Goal: Task Accomplishment & Management: Complete application form

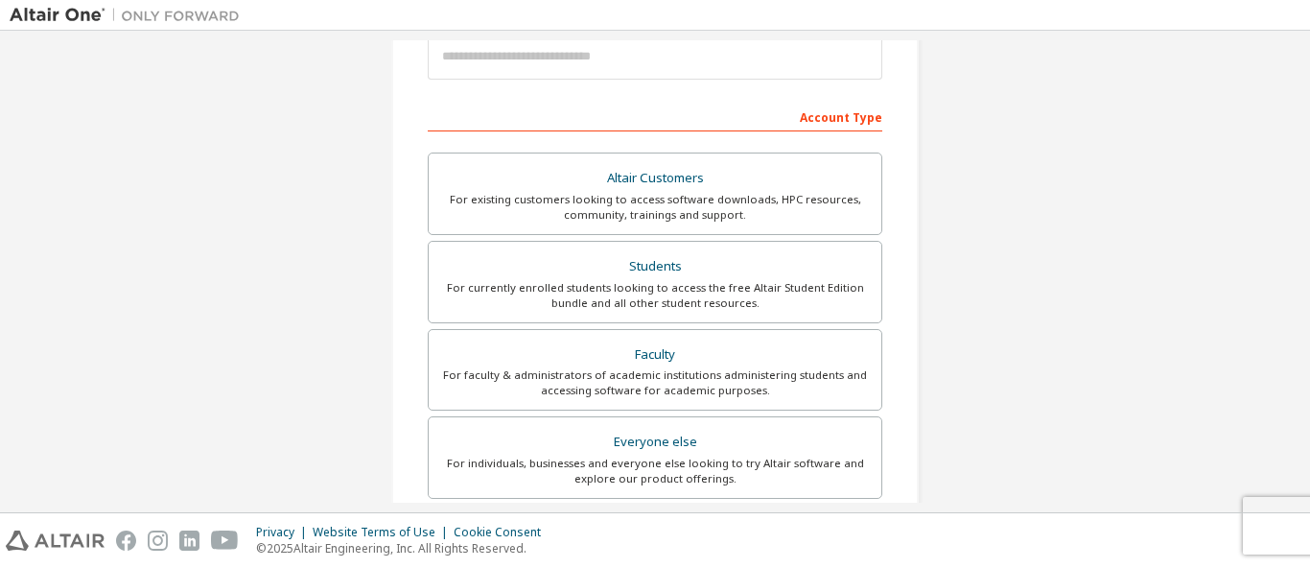
scroll to position [326, 0]
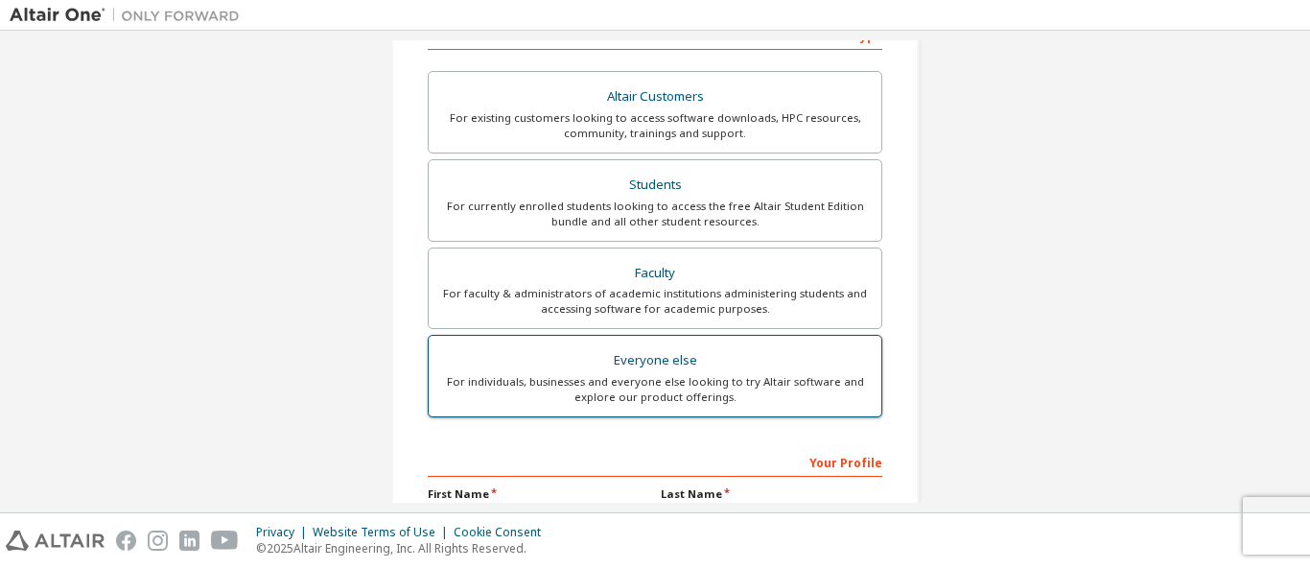
click at [680, 372] on div "Everyone else" at bounding box center [655, 360] width 430 height 27
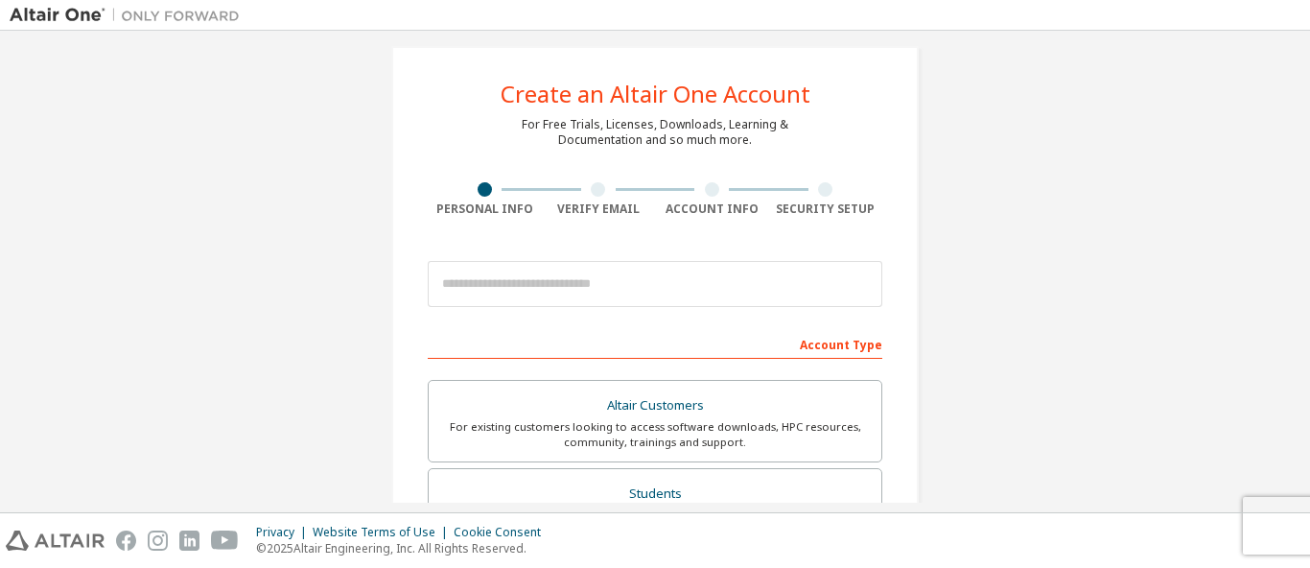
scroll to position [0, 0]
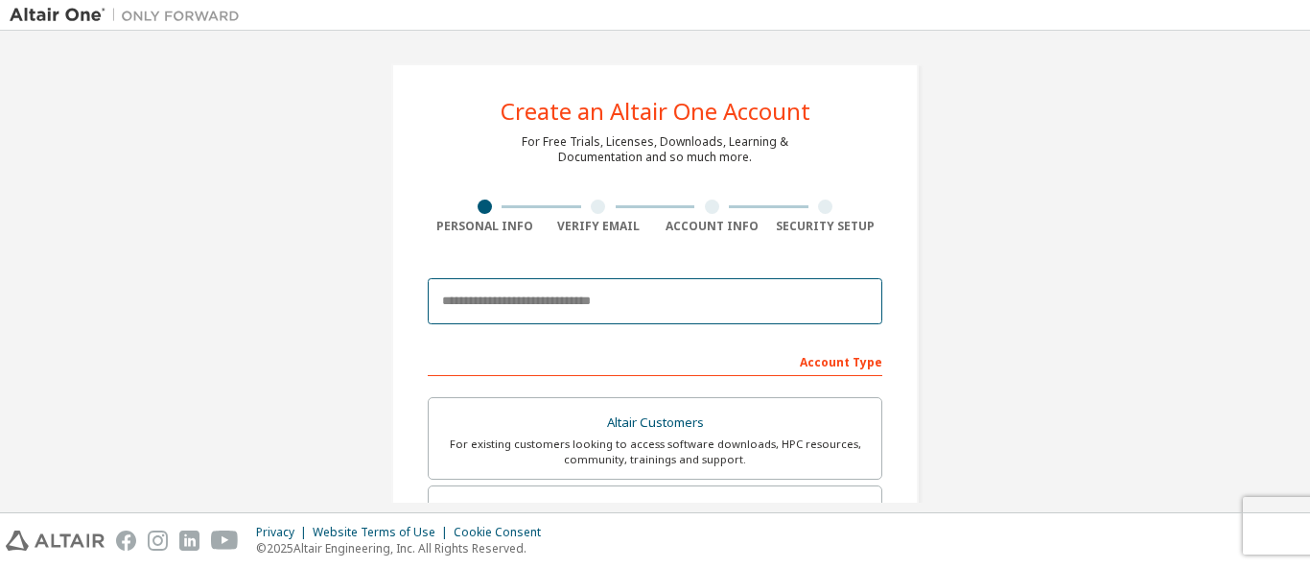
click at [490, 312] on input "email" at bounding box center [655, 301] width 455 height 46
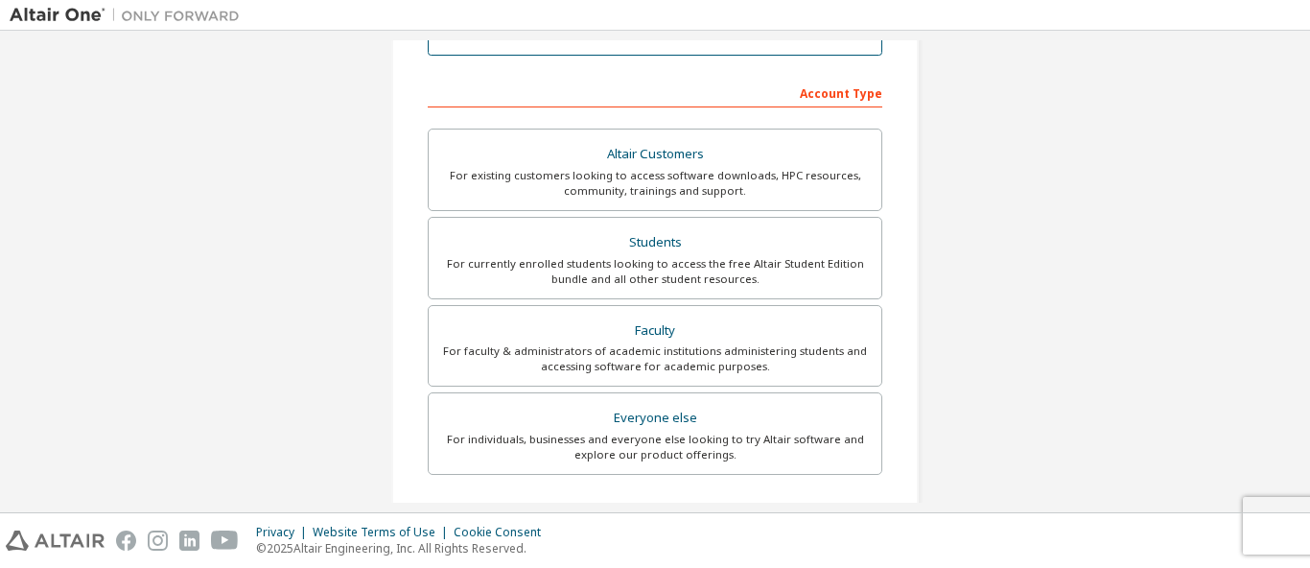
scroll to position [326, 0]
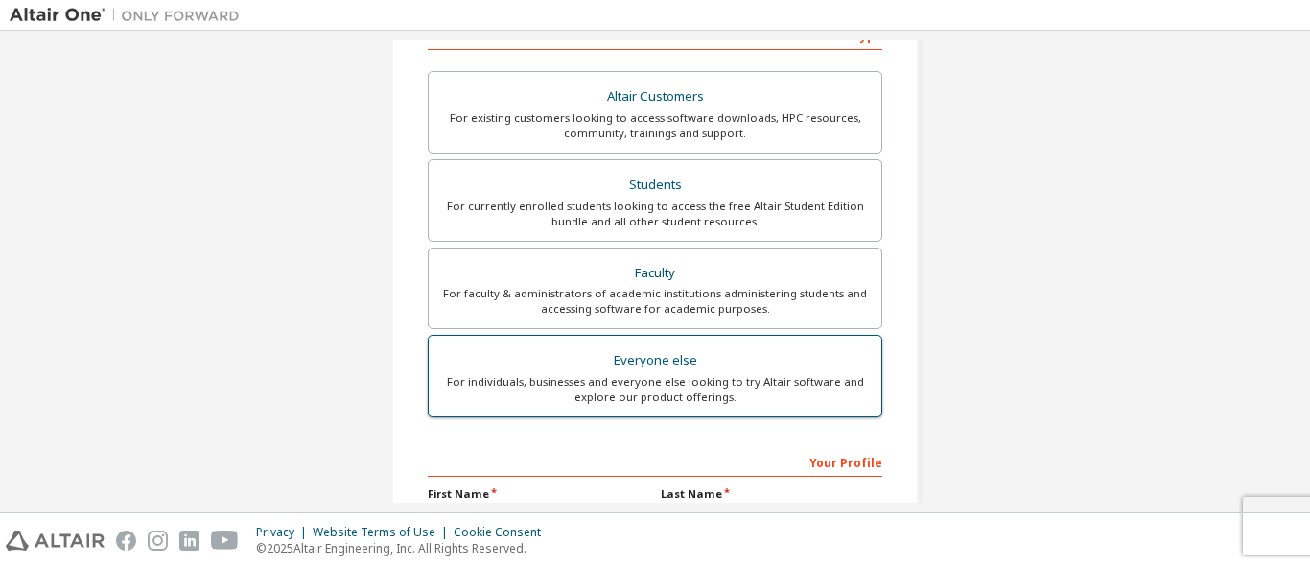
type input "**********"
click at [649, 375] on div "For individuals, businesses and everyone else looking to try Altair software an…" at bounding box center [655, 389] width 430 height 31
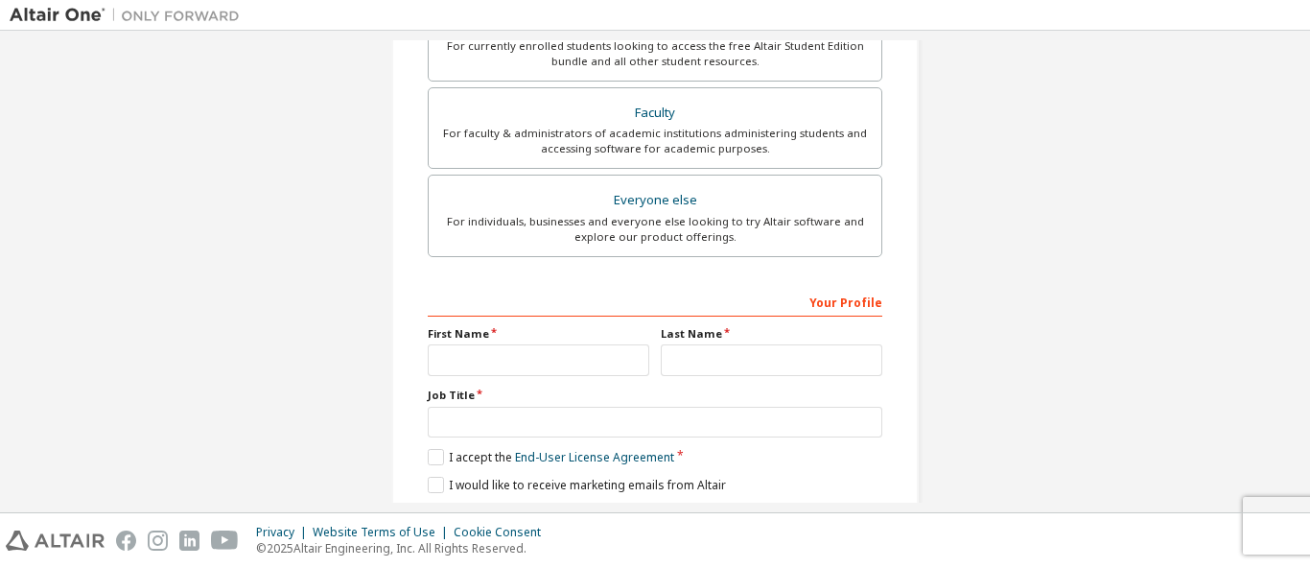
scroll to position [489, 0]
click at [450, 354] on input "text" at bounding box center [539, 357] width 222 height 32
type input "*****"
click at [707, 347] on input "text" at bounding box center [772, 357] width 222 height 32
type input "*******"
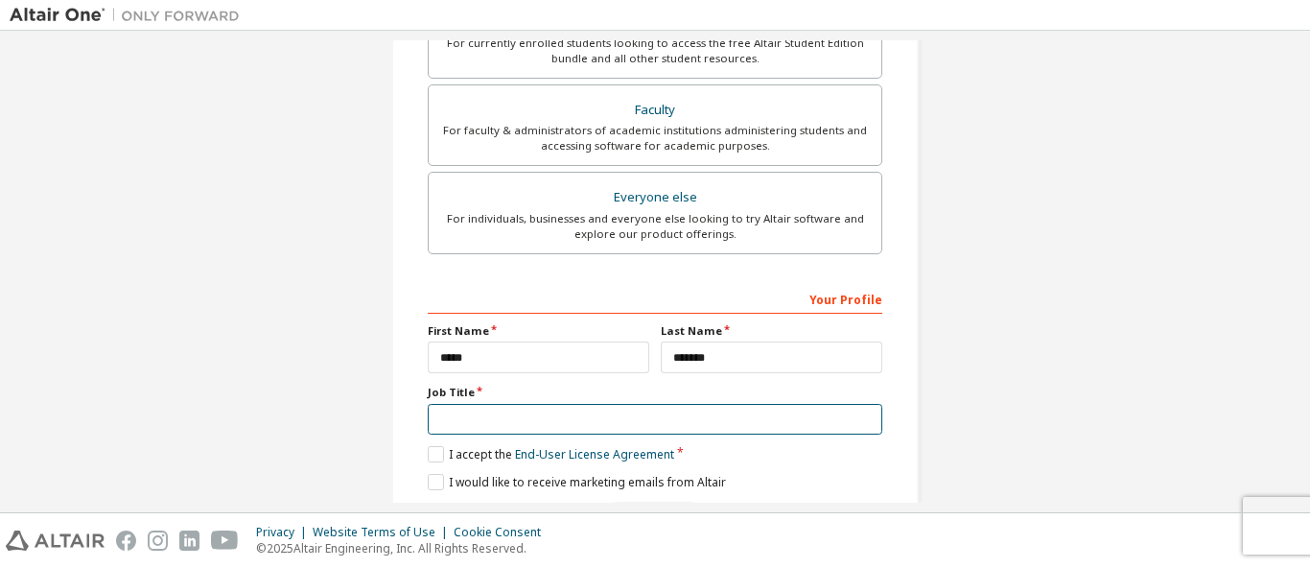
click at [470, 419] on input "text" at bounding box center [655, 420] width 455 height 32
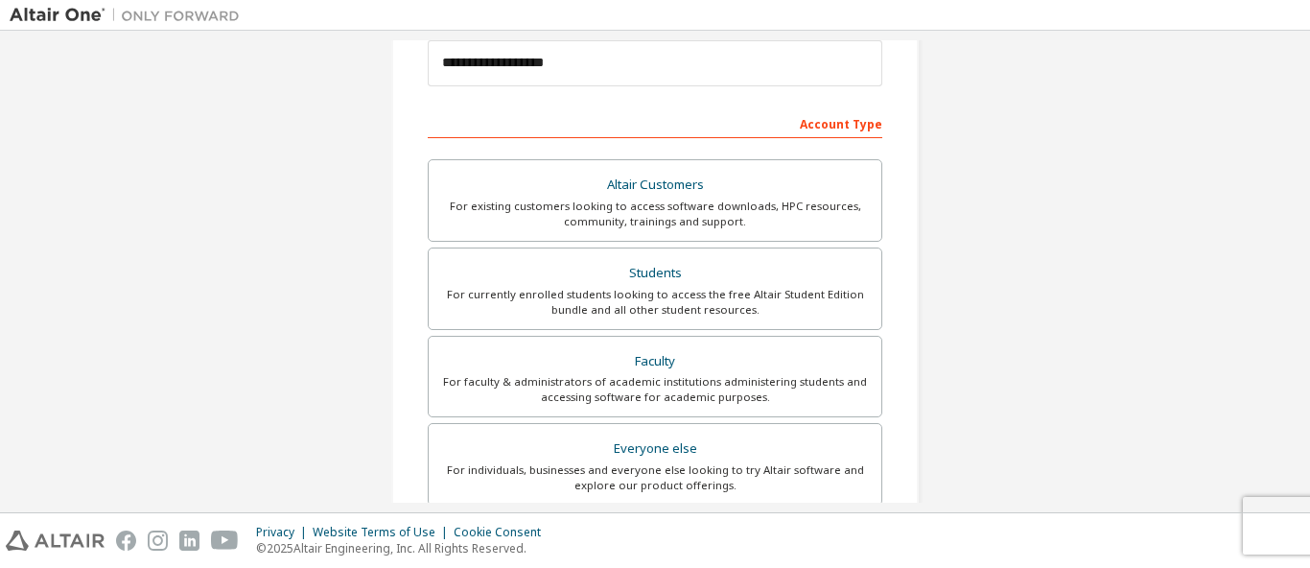
scroll to position [554, 0]
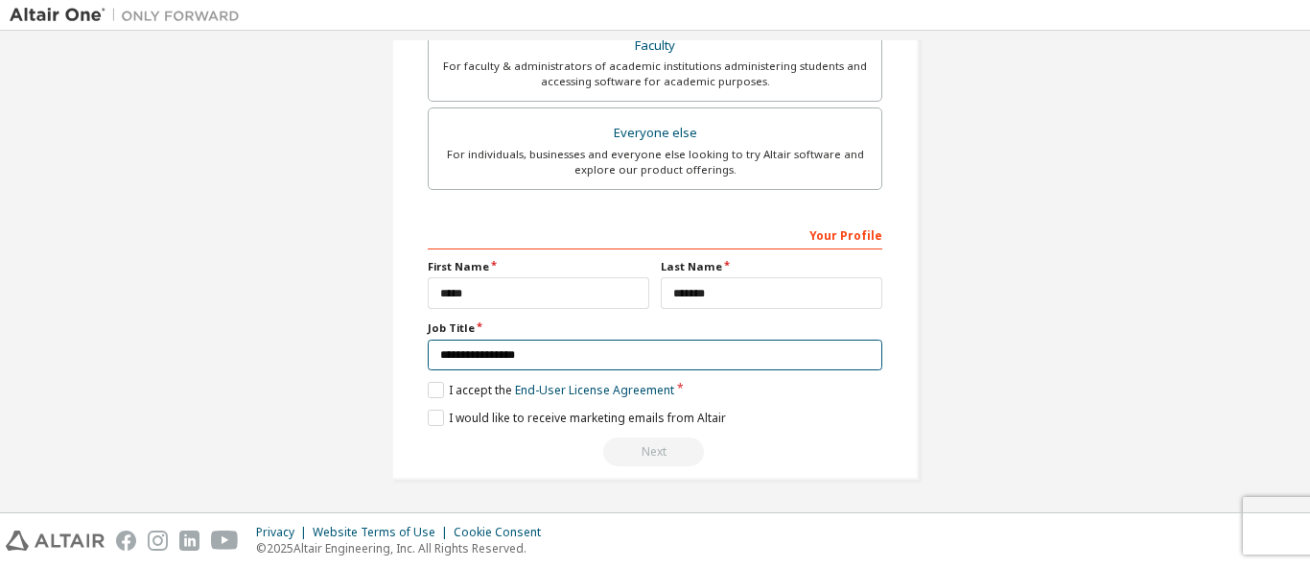
type input "**********"
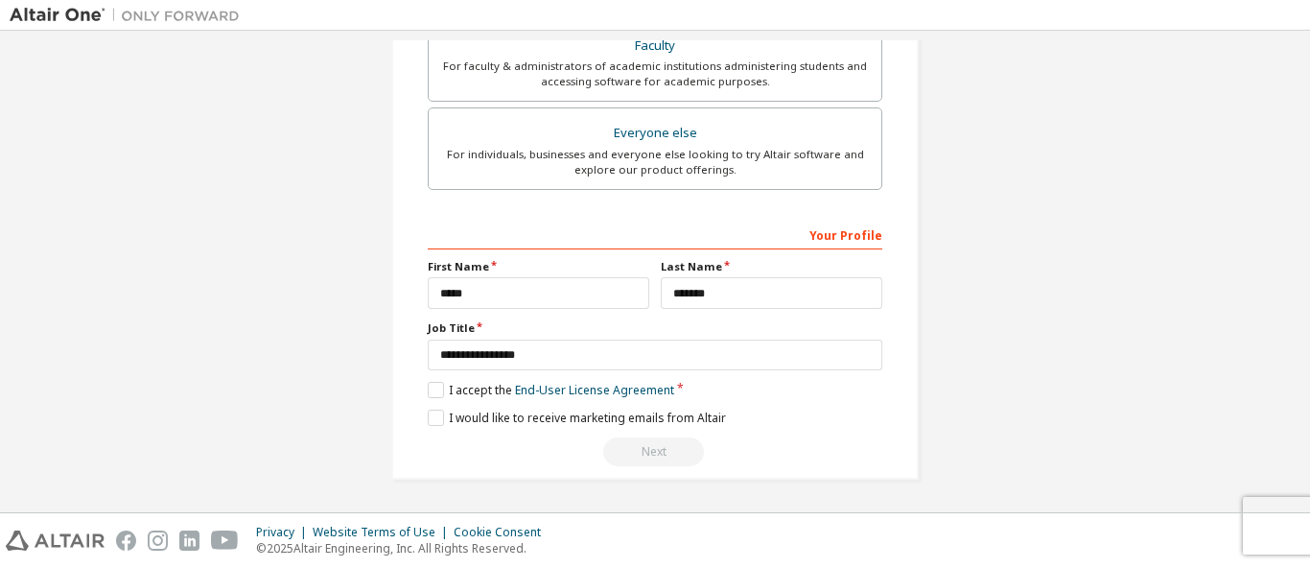
click at [675, 234] on div "Your Profile" at bounding box center [655, 234] width 455 height 31
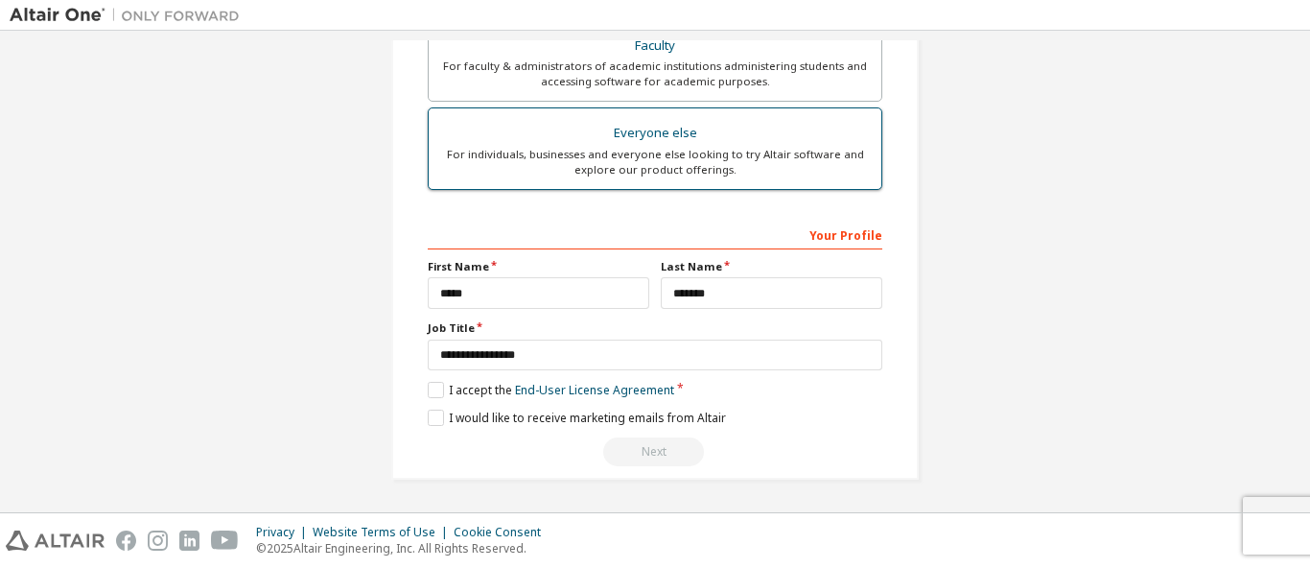
click at [647, 159] on div "For individuals, businesses and everyone else looking to try Altair software an…" at bounding box center [655, 162] width 430 height 31
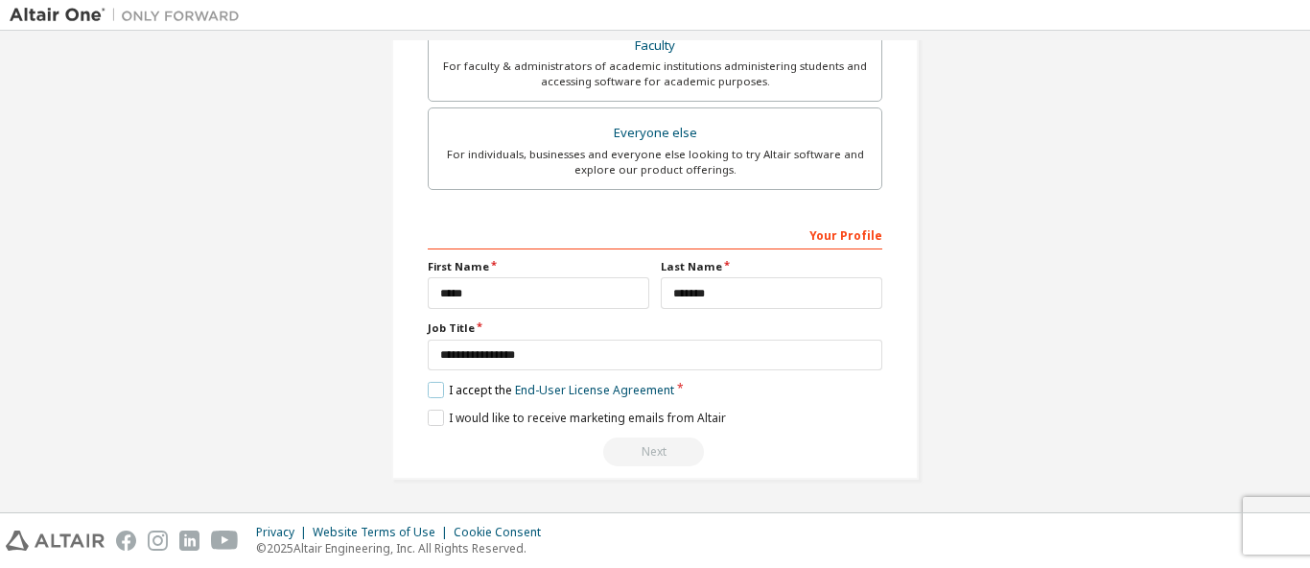
click at [435, 395] on label "I accept the End-User License Agreement" at bounding box center [551, 390] width 247 height 16
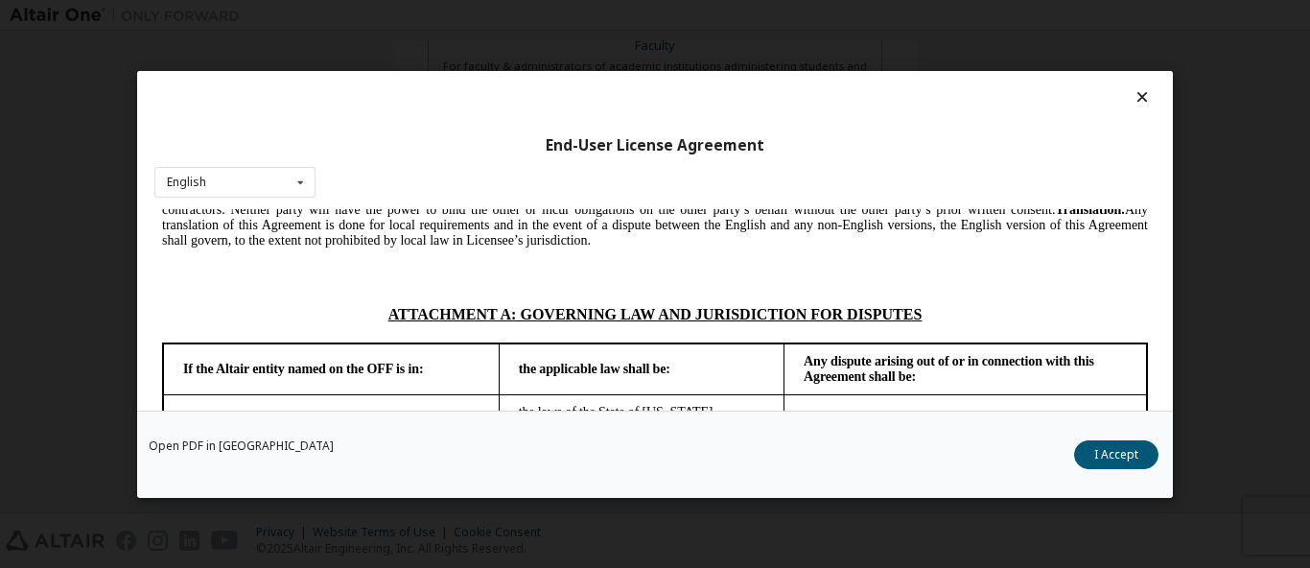
scroll to position [76, 0]
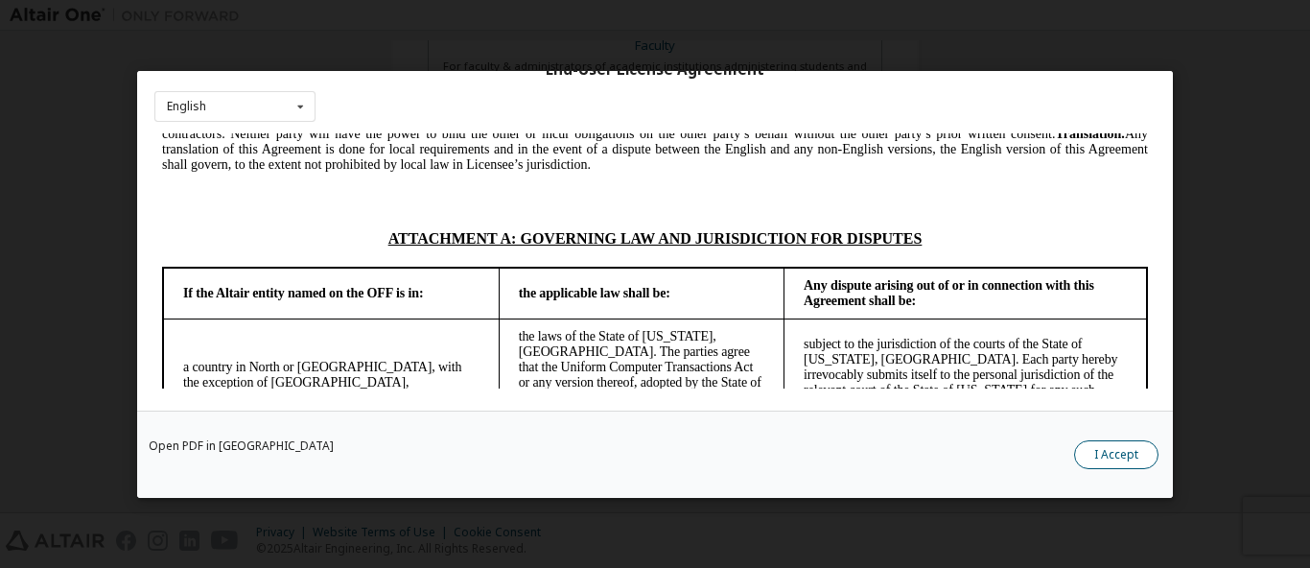
click at [1107, 459] on button "I Accept" at bounding box center [1116, 453] width 84 height 29
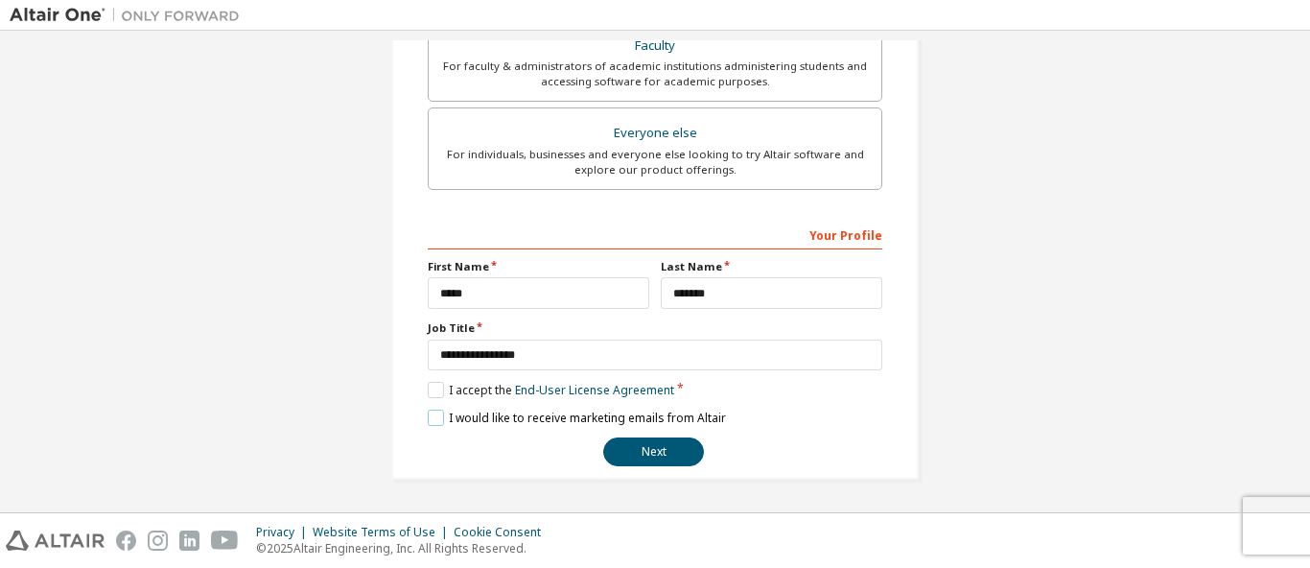
drag, startPoint x: 429, startPoint y: 421, endPoint x: 263, endPoint y: 405, distance: 166.7
click at [428, 419] on label "I would like to receive marketing emails from Altair" at bounding box center [577, 418] width 298 height 16
click at [428, 416] on label "I would like to receive marketing emails from Altair" at bounding box center [577, 418] width 298 height 16
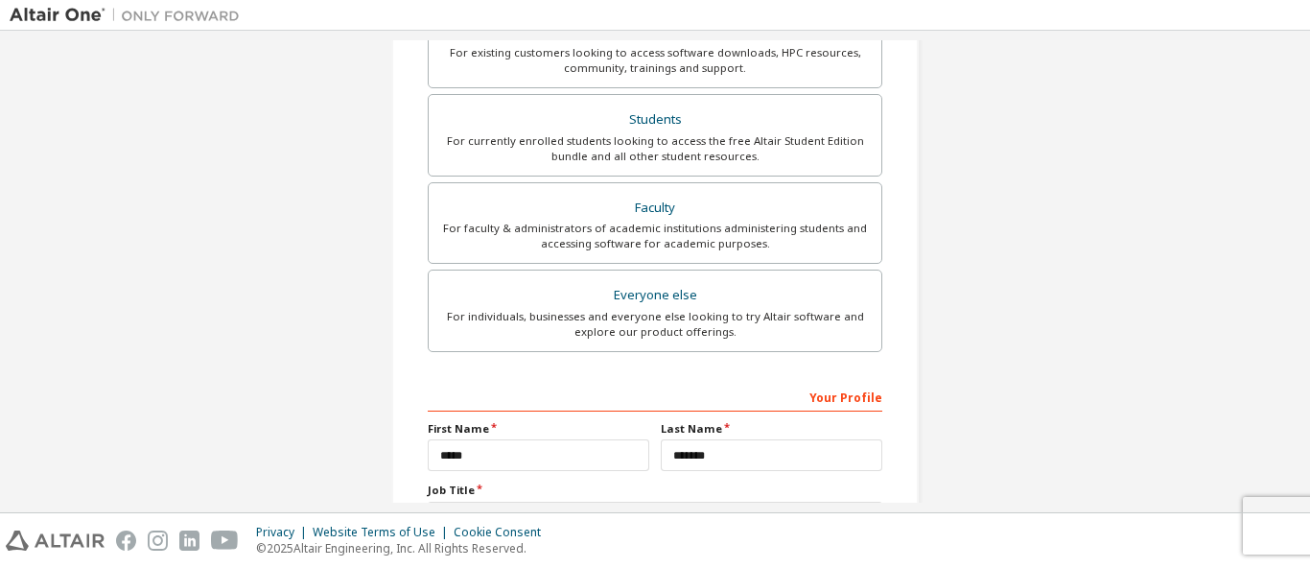
click at [490, 405] on div "Your Profile" at bounding box center [655, 396] width 455 height 31
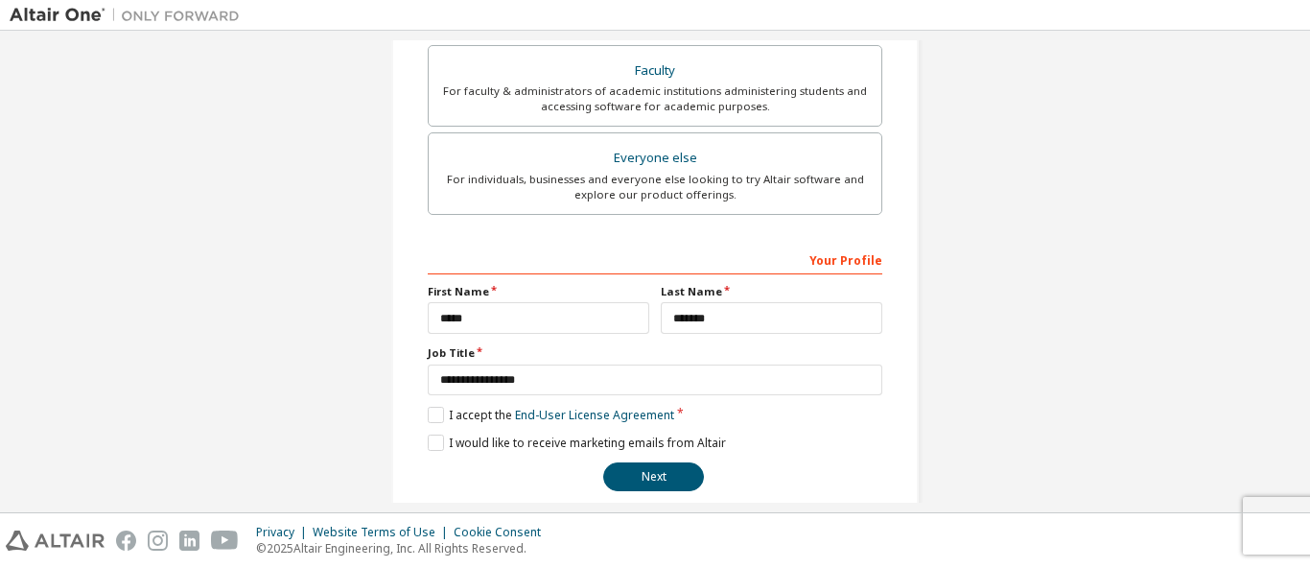
scroll to position [554, 0]
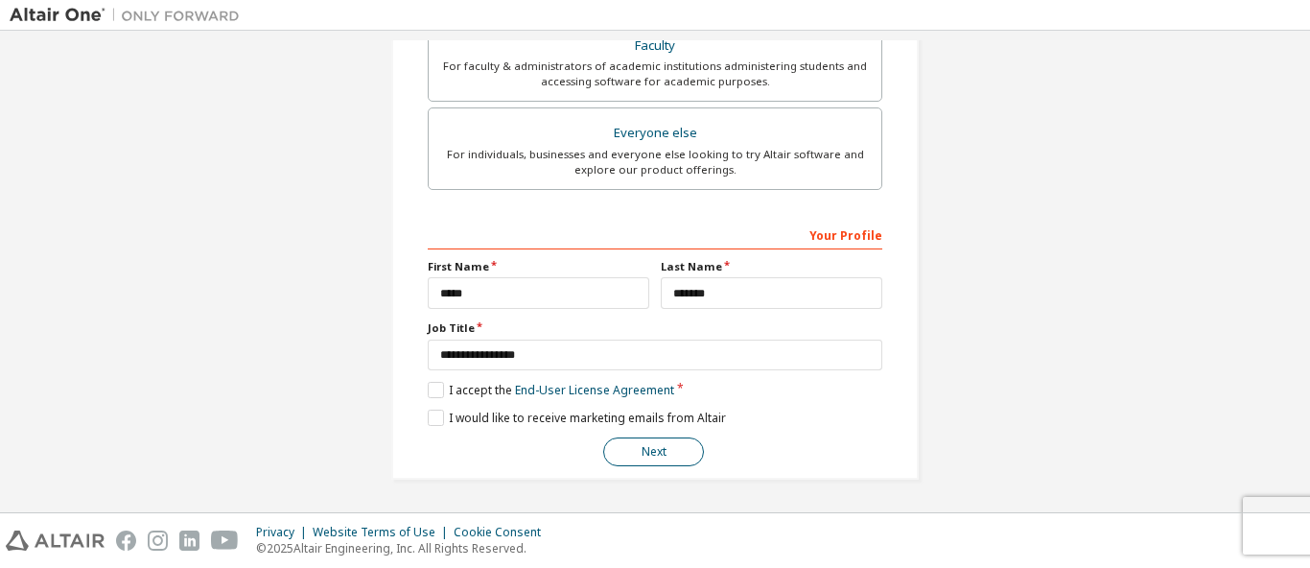
click at [638, 455] on button "Next" at bounding box center [653, 451] width 101 height 29
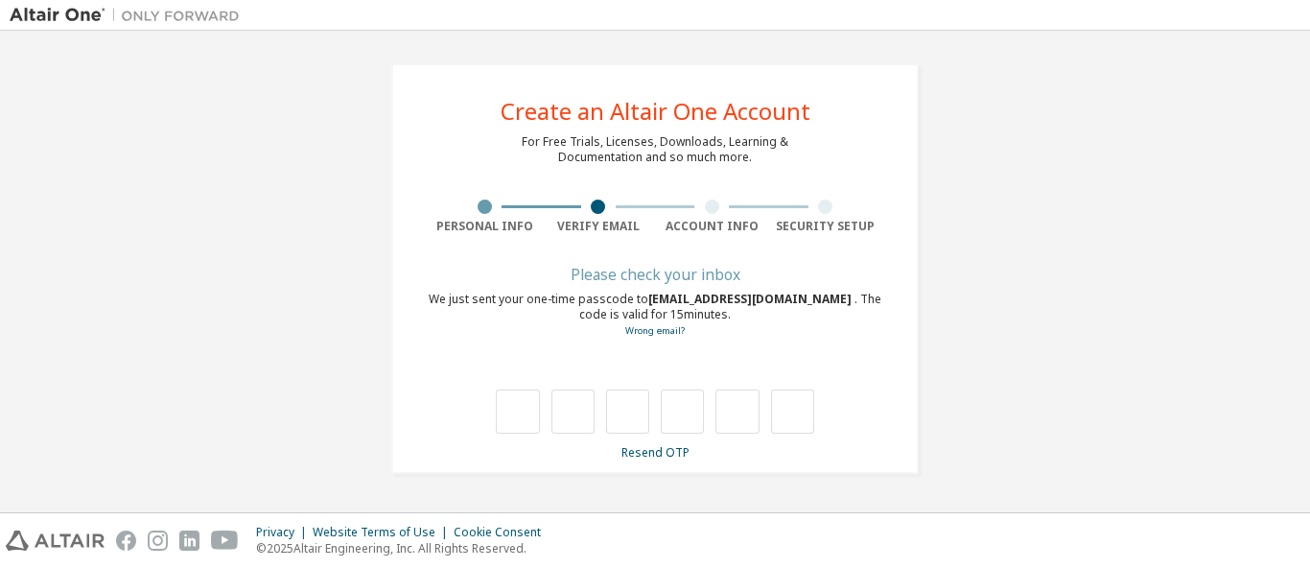
scroll to position [0, 0]
type input "*"
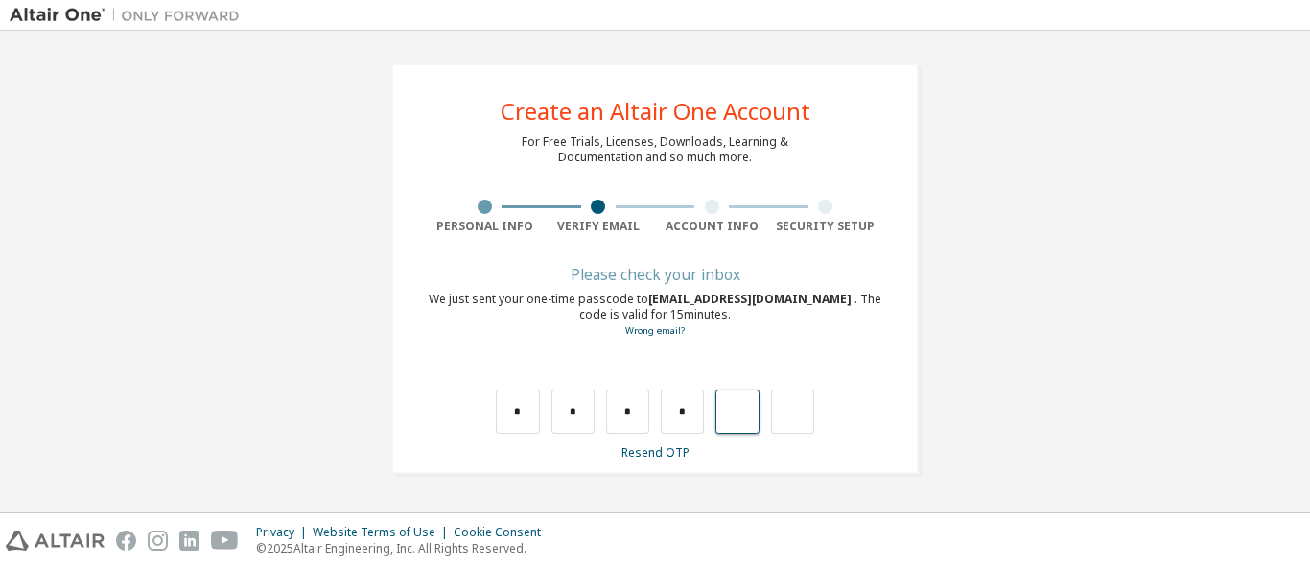
type input "*"
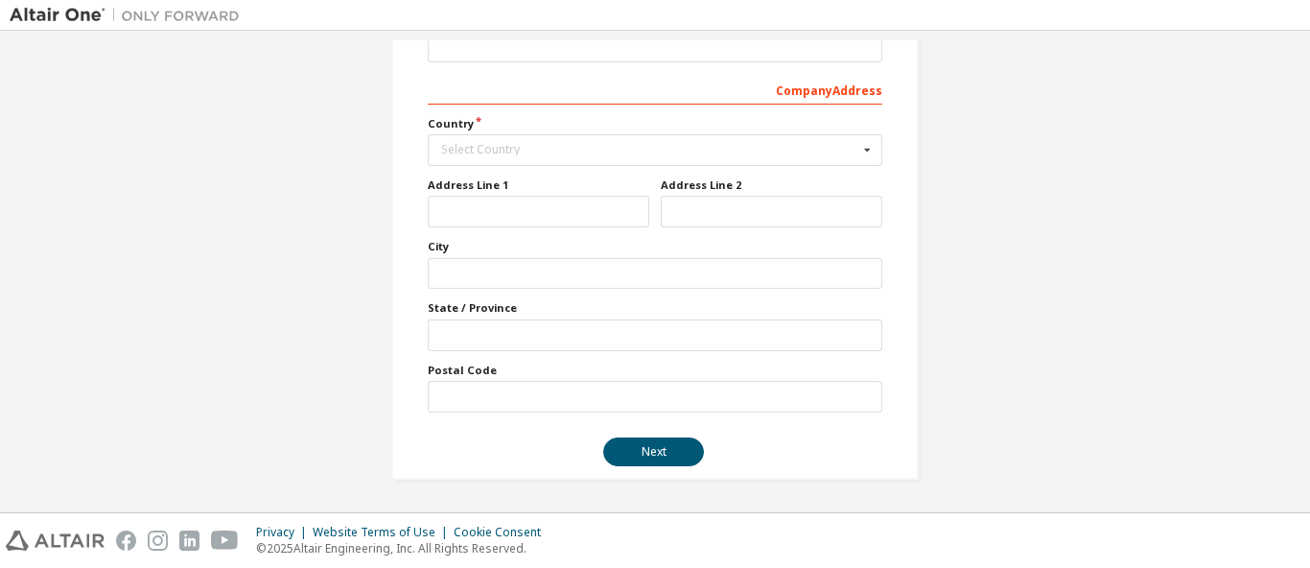
scroll to position [148, 0]
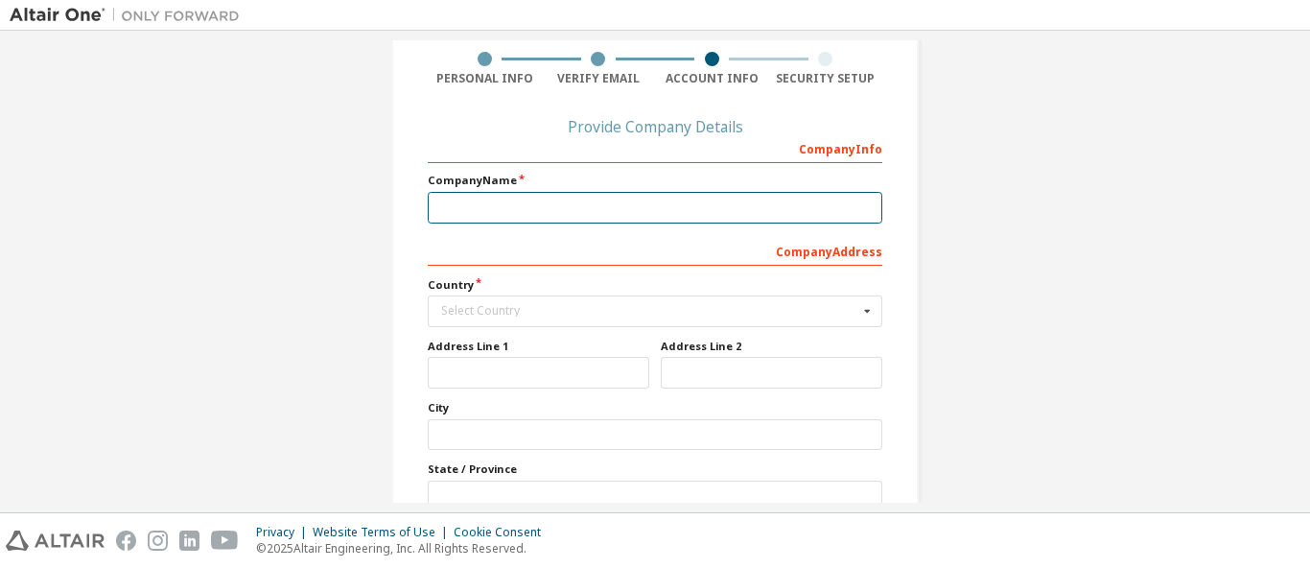
click at [465, 206] on input "text" at bounding box center [655, 208] width 455 height 32
type input "**"
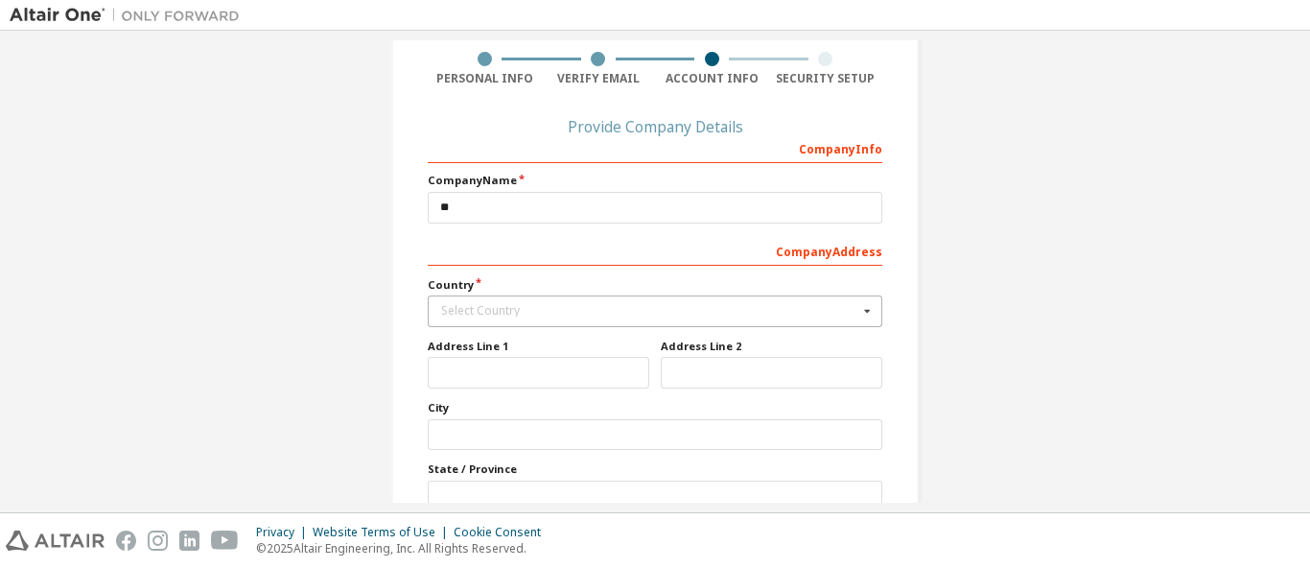
click at [865, 314] on icon at bounding box center [868, 311] width 24 height 30
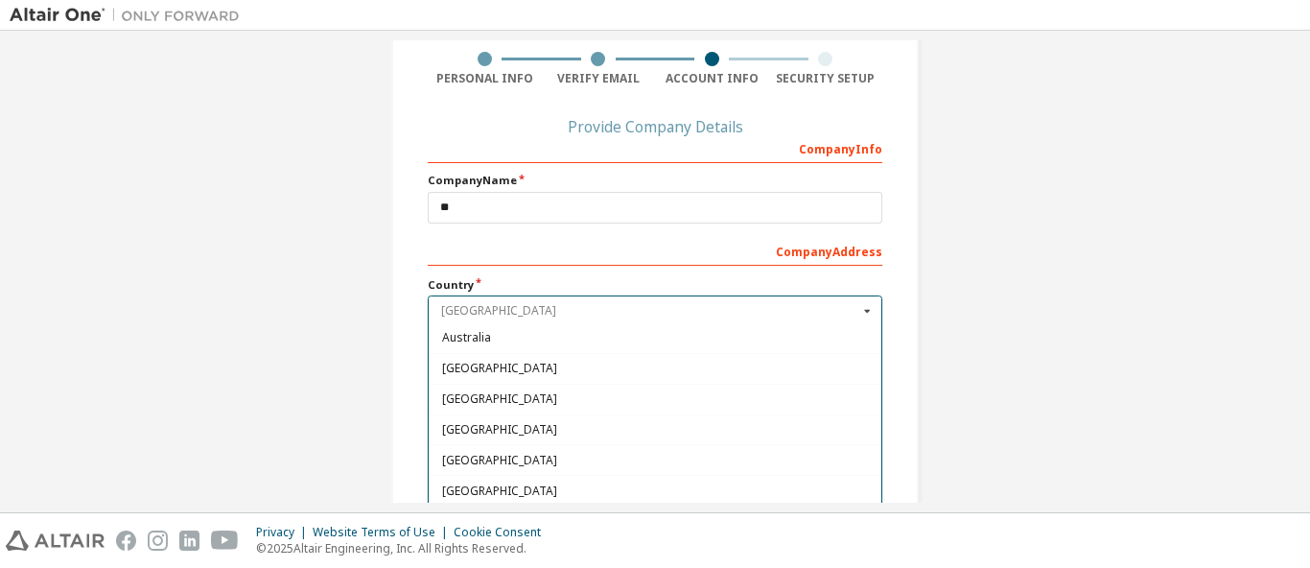
scroll to position [408, 0]
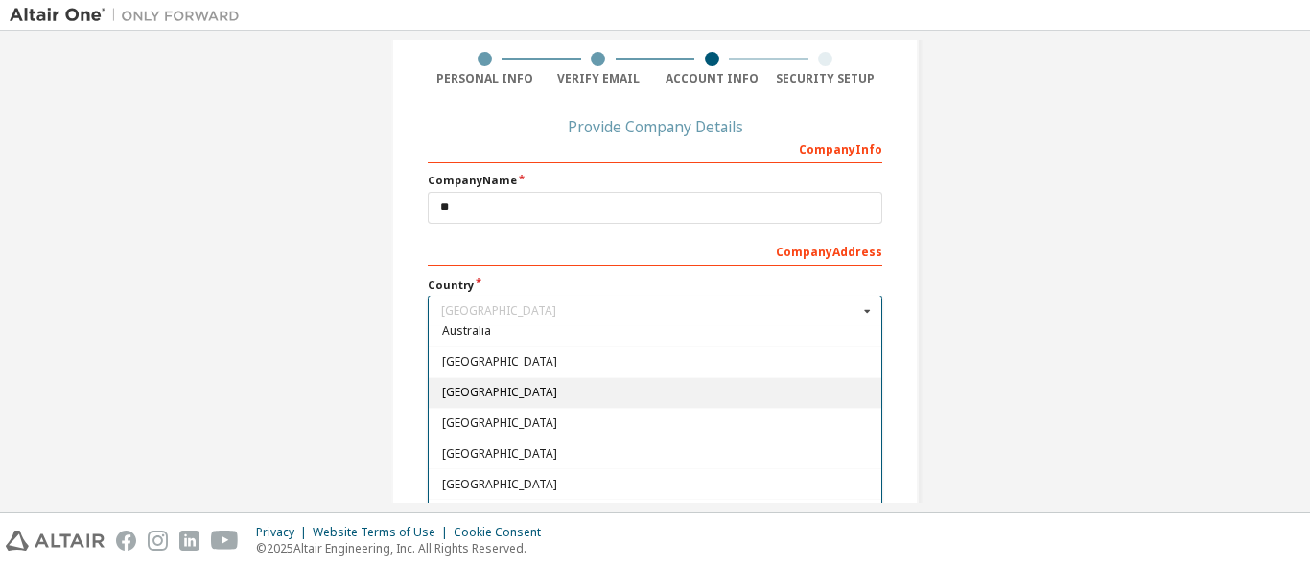
click at [480, 398] on span "[GEOGRAPHIC_DATA]" at bounding box center [655, 393] width 427 height 12
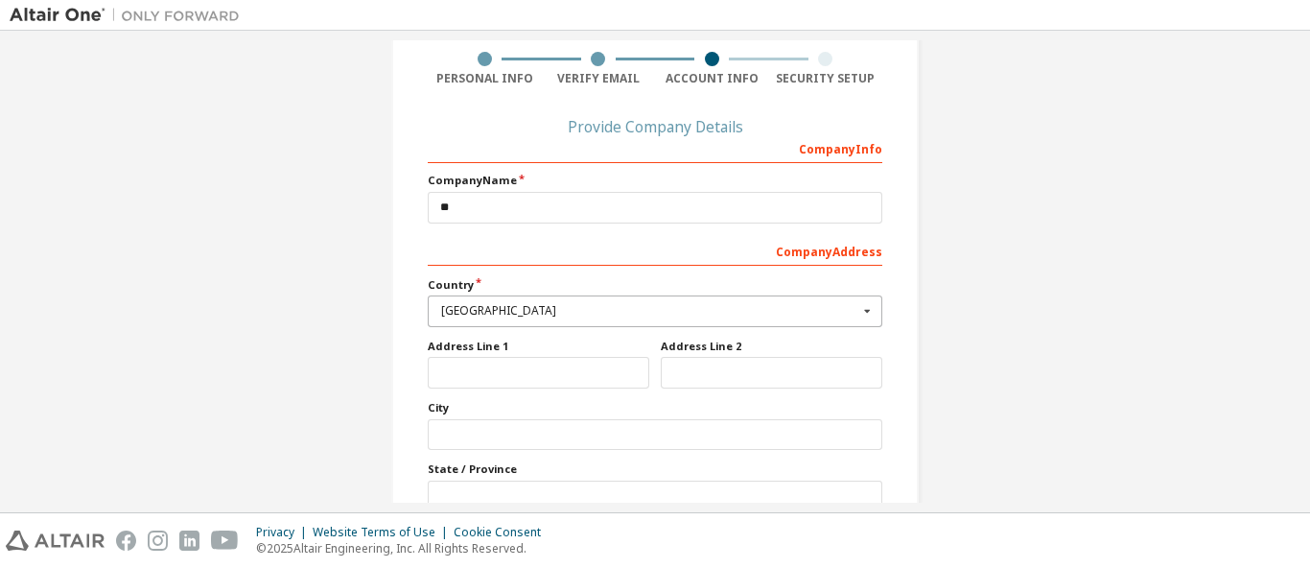
type input "***"
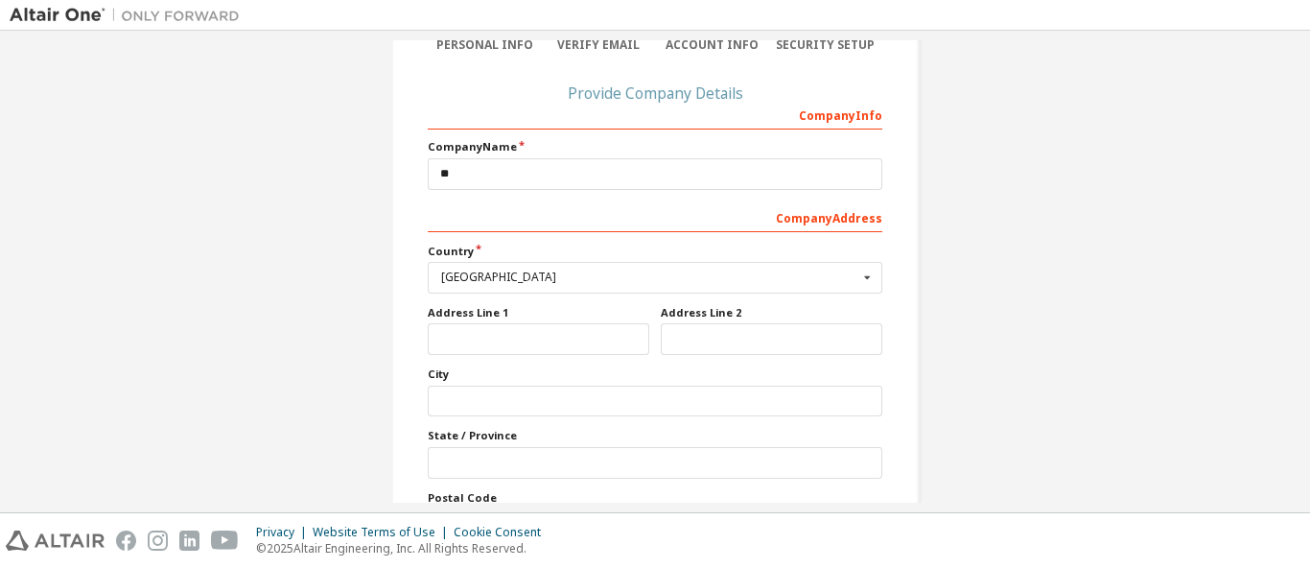
scroll to position [148, 0]
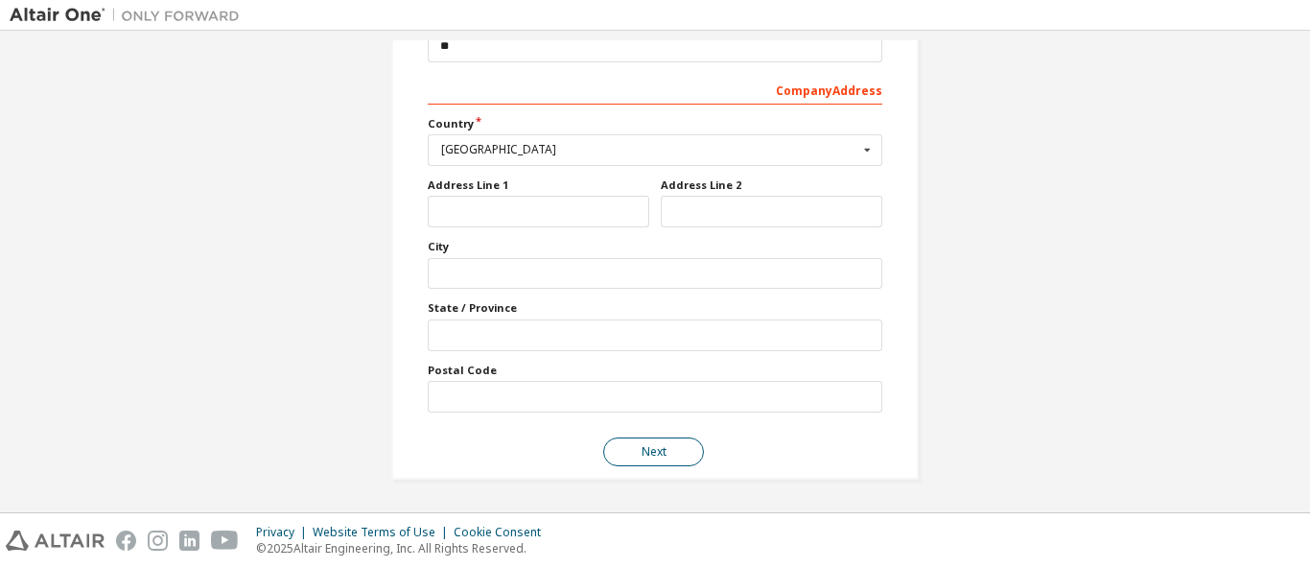
click at [642, 450] on button "Next" at bounding box center [653, 451] width 101 height 29
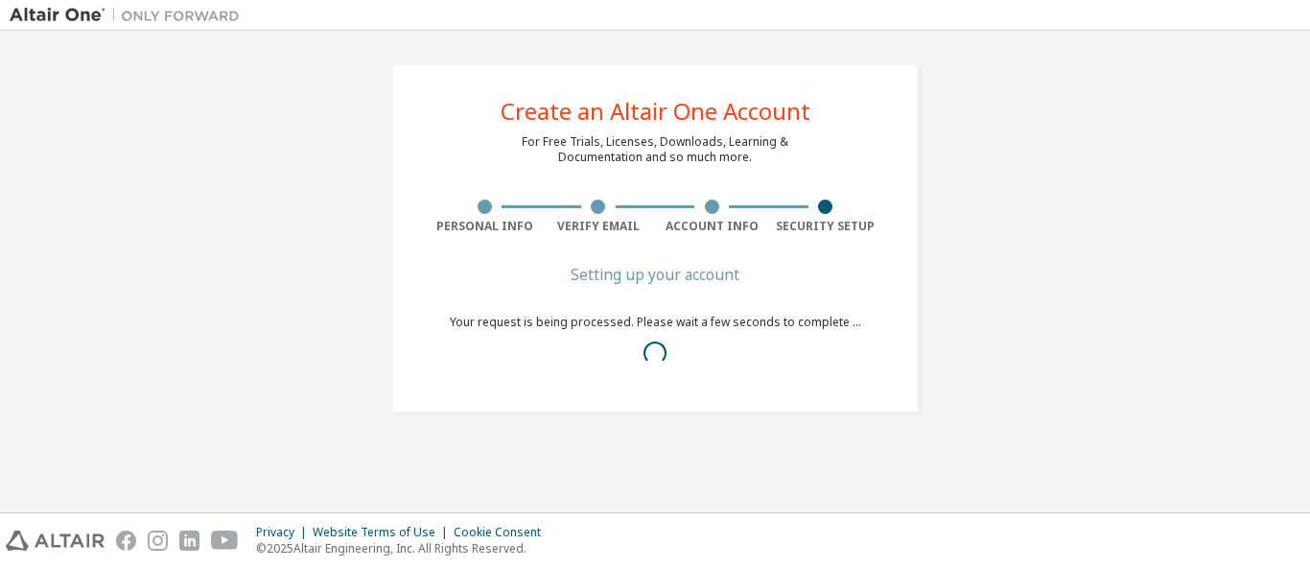
scroll to position [0, 0]
